Goal: Task Accomplishment & Management: Use online tool/utility

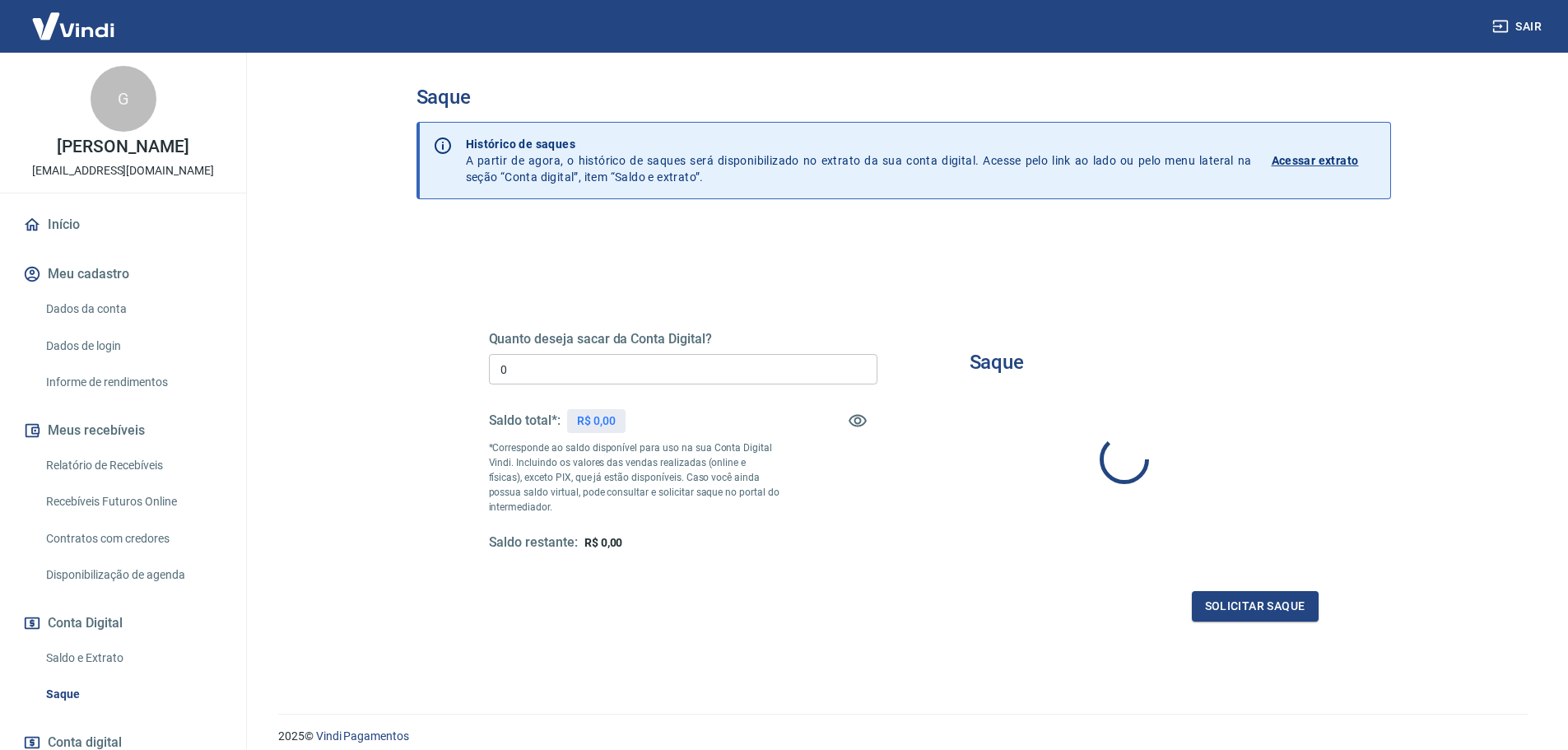
type input "R$ 0,00"
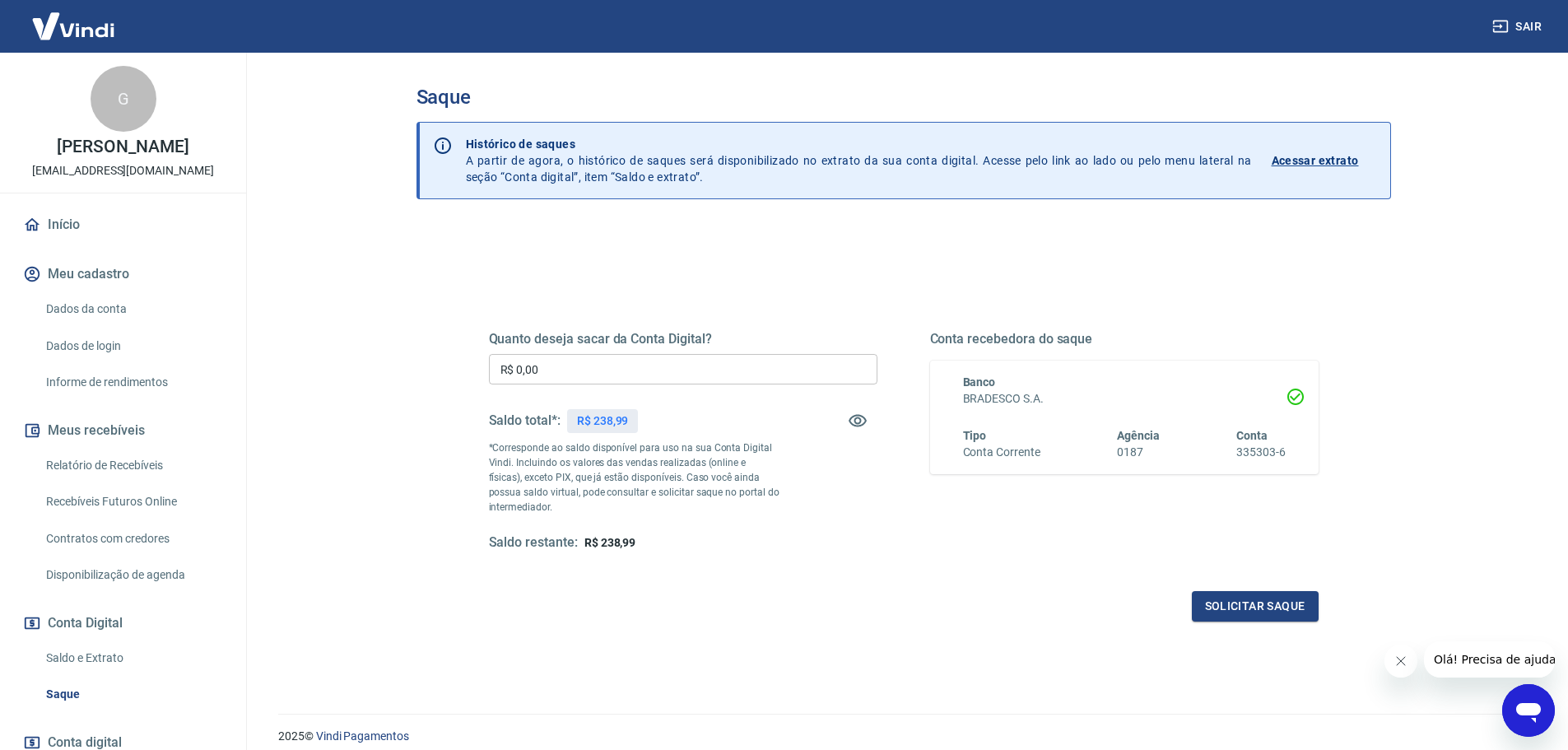
click at [735, 374] on input "R$ 0,00" at bounding box center [682, 370] width 388 height 31
click at [661, 374] on input "R$ 0,00" at bounding box center [682, 370] width 388 height 31
type input "R$ 238,99"
click at [1235, 604] on button "Solicitar saque" at bounding box center [1254, 607] width 127 height 31
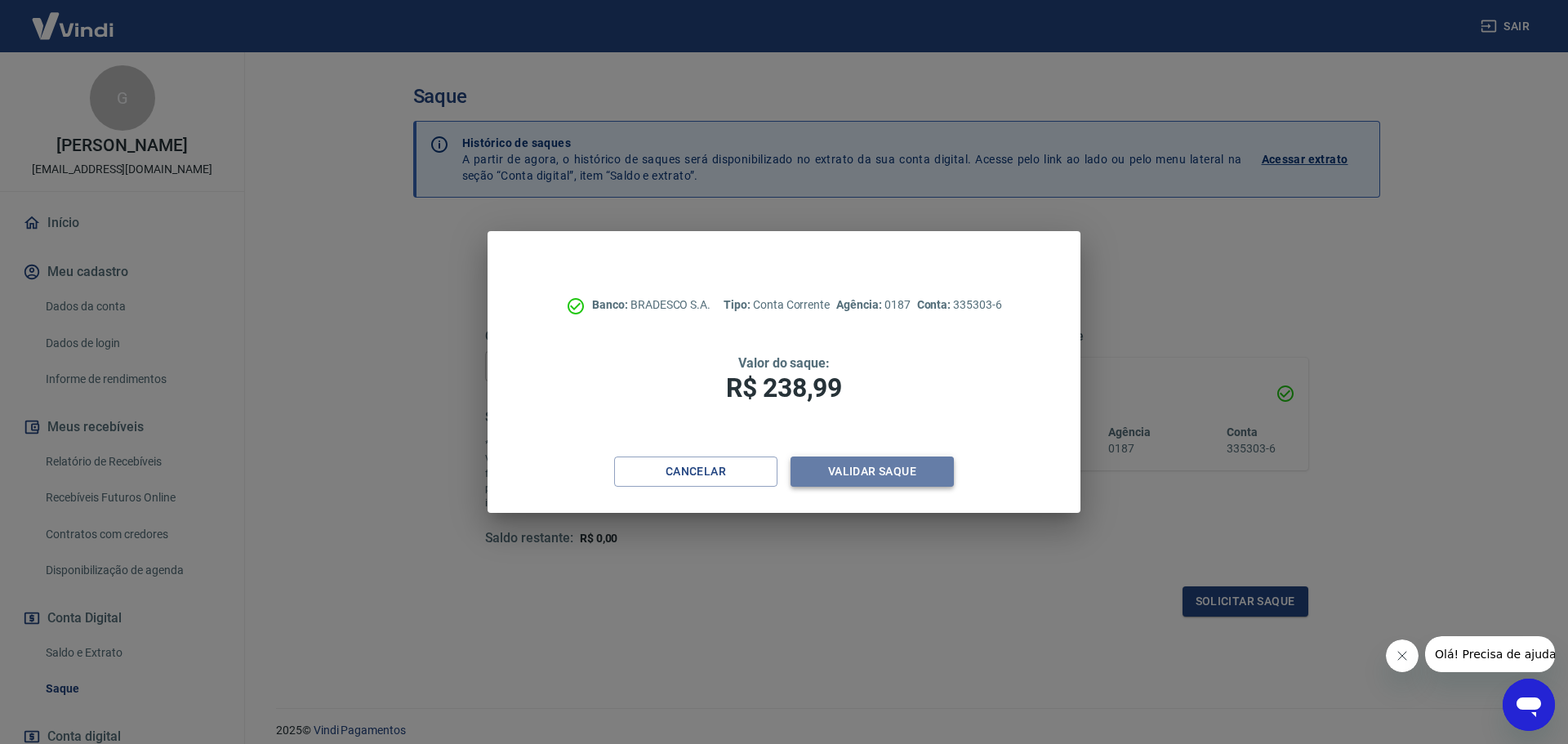
click at [893, 467] on button "Validar saque" at bounding box center [872, 472] width 164 height 30
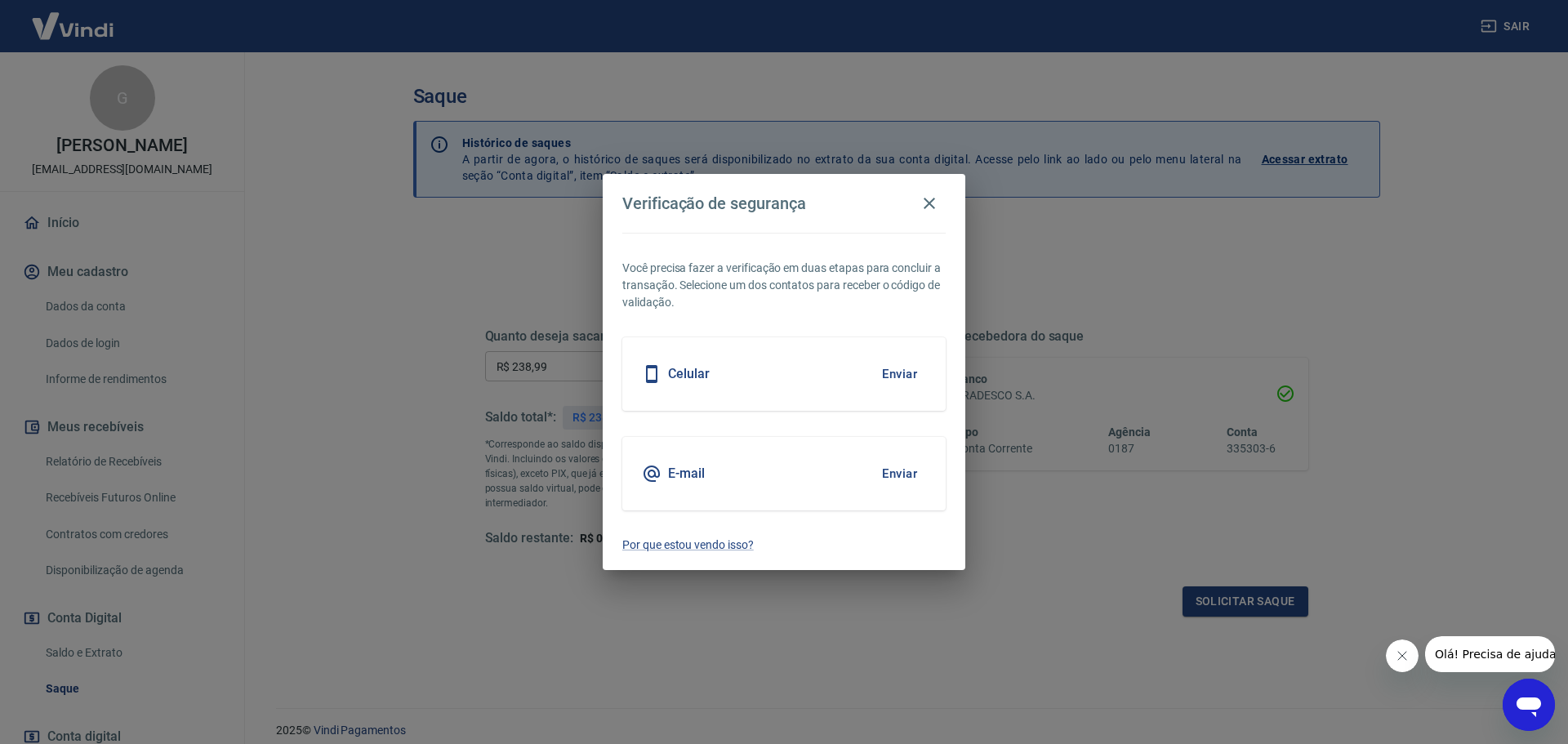
click at [906, 466] on button "Enviar" at bounding box center [898, 474] width 53 height 34
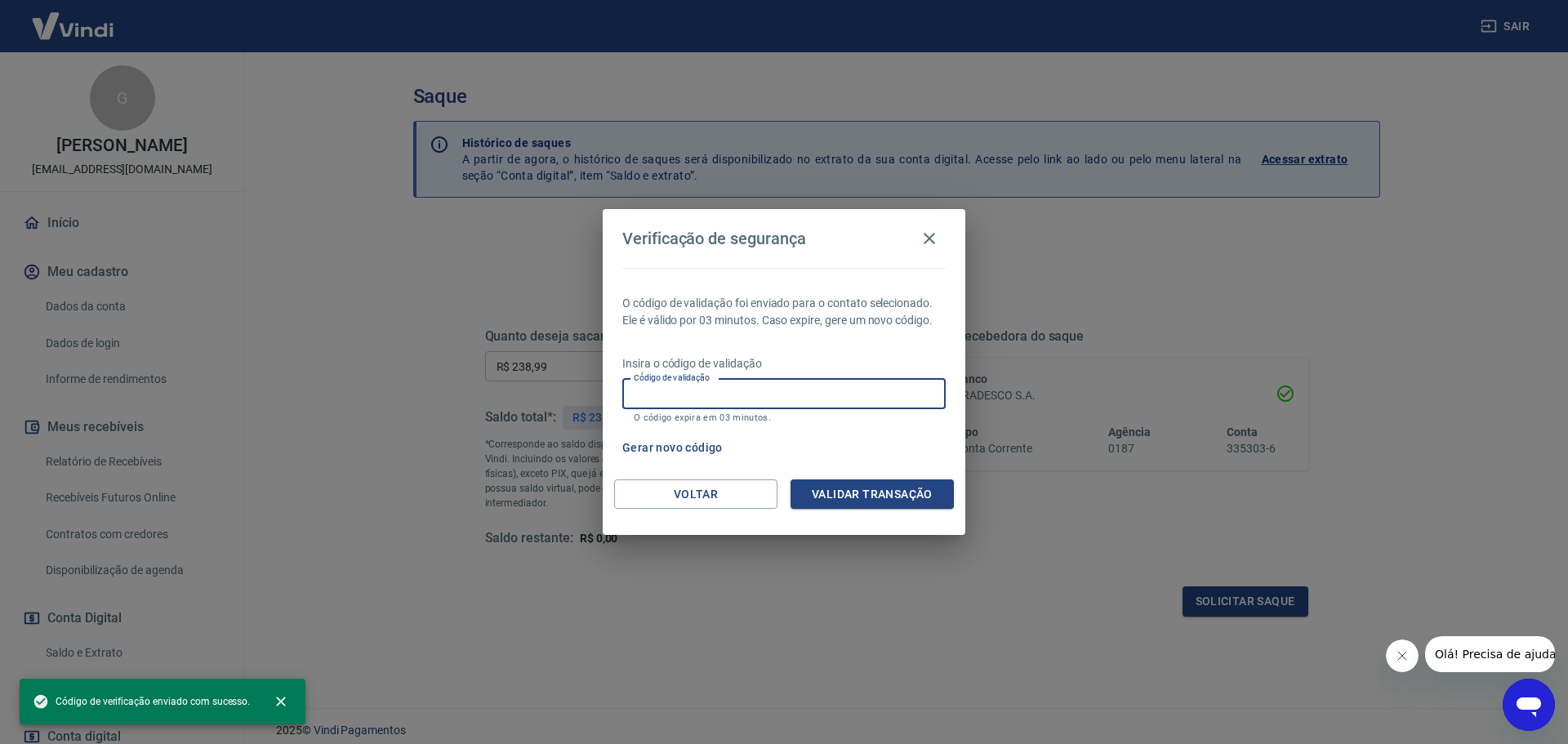
click at [826, 398] on input "Código de validação" at bounding box center [784, 394] width 324 height 30
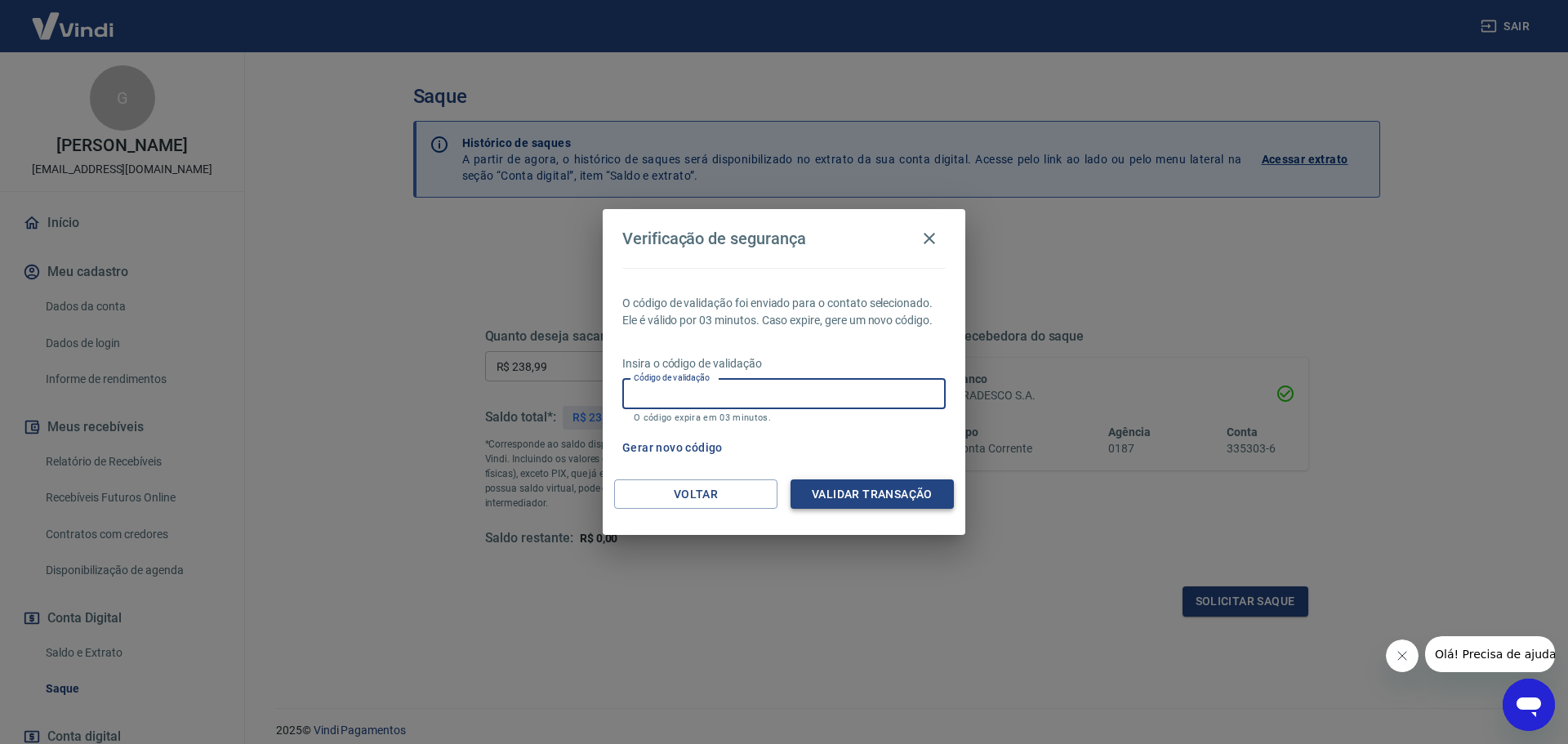
paste input "719351"
type input "719351"
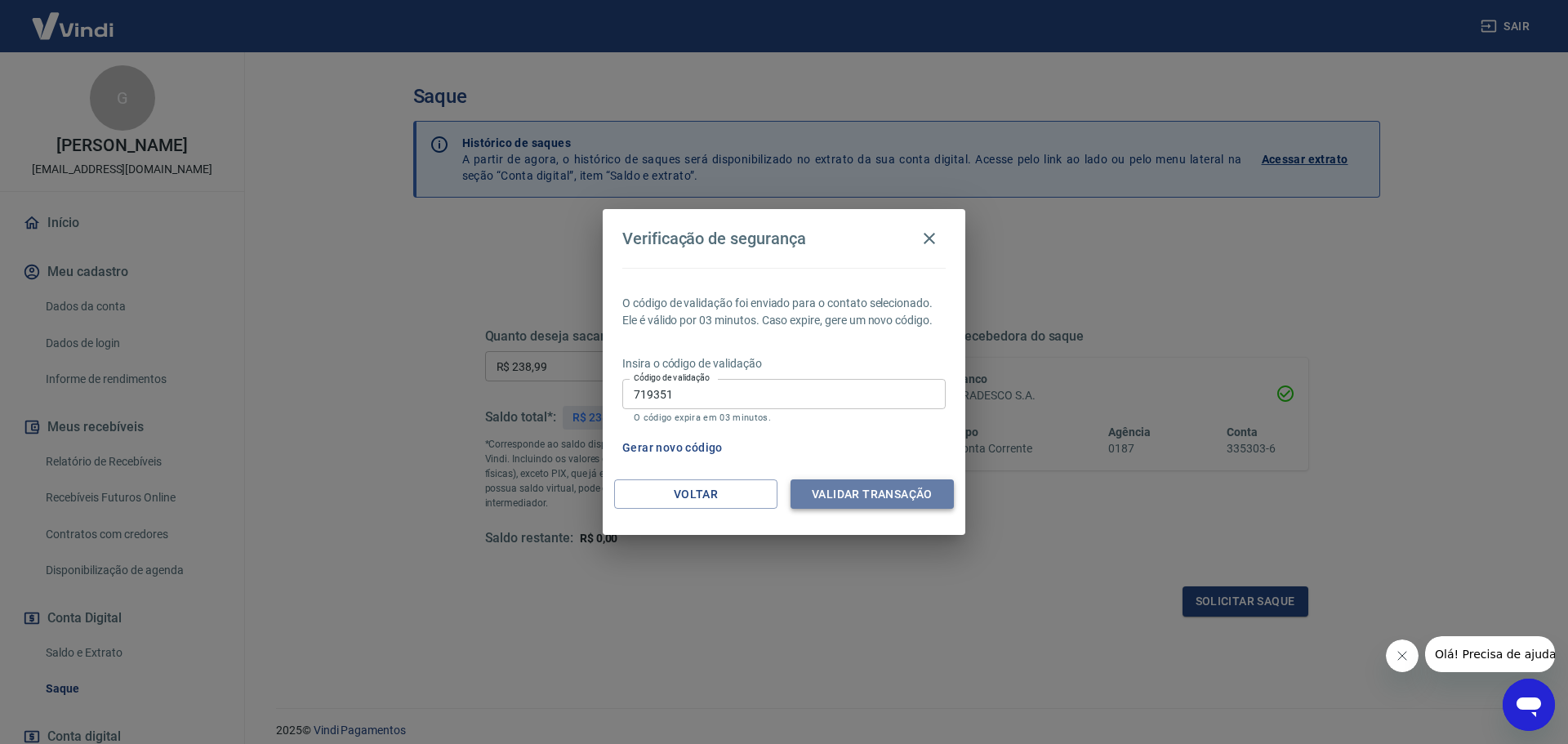
click at [841, 492] on button "Validar transação" at bounding box center [872, 495] width 164 height 30
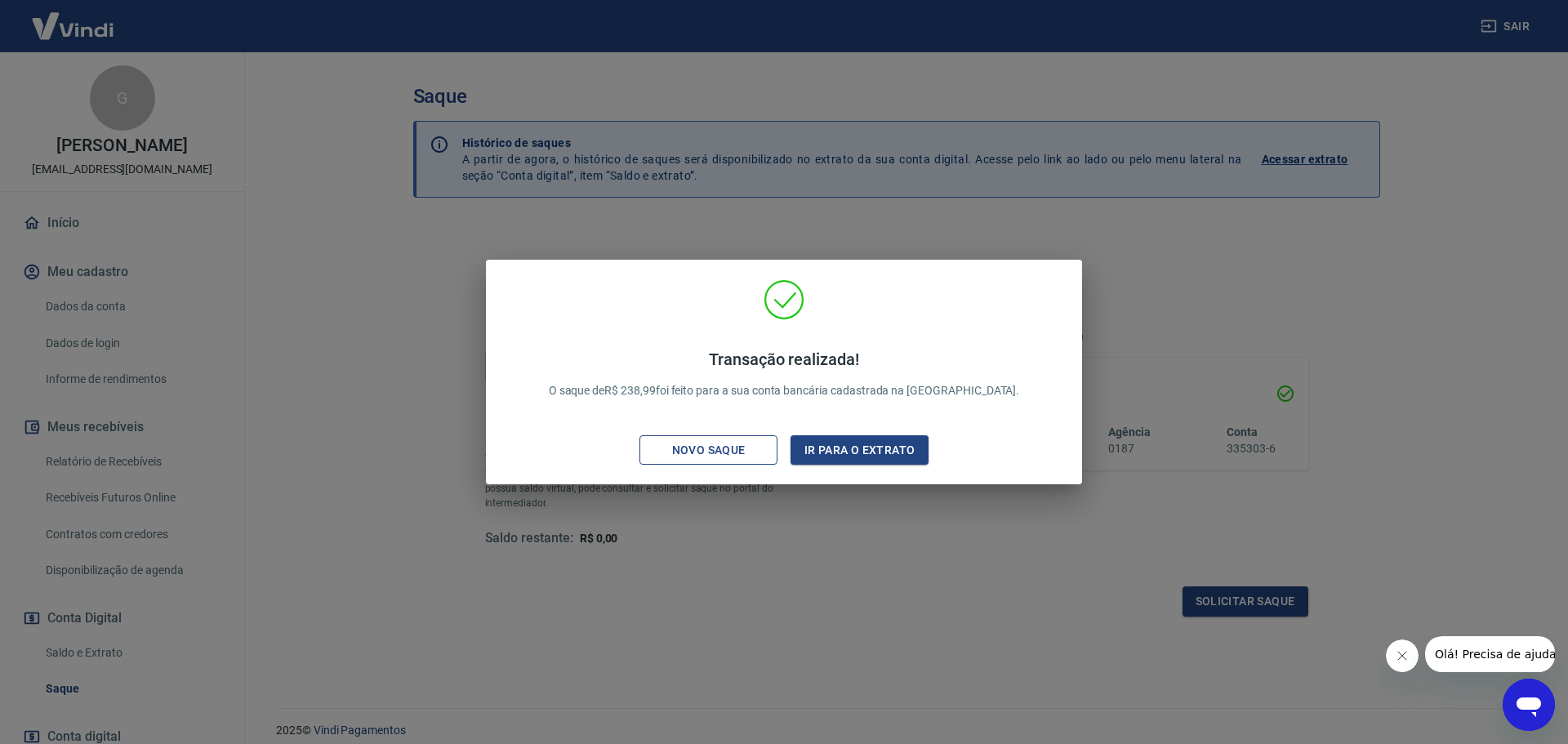
click at [726, 444] on div "Novo saque" at bounding box center [709, 450] width 113 height 21
